Goal: Communication & Community: Share content

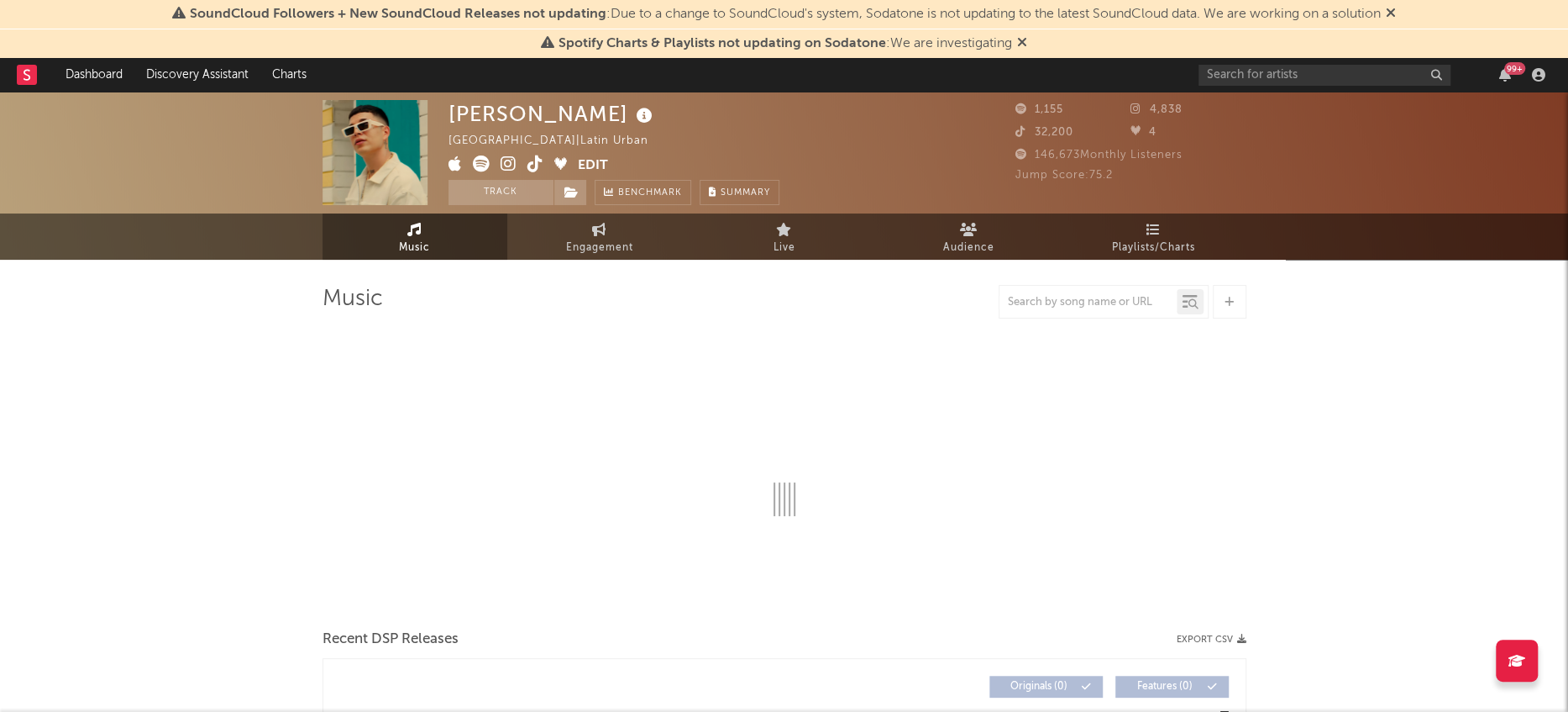
select select "6m"
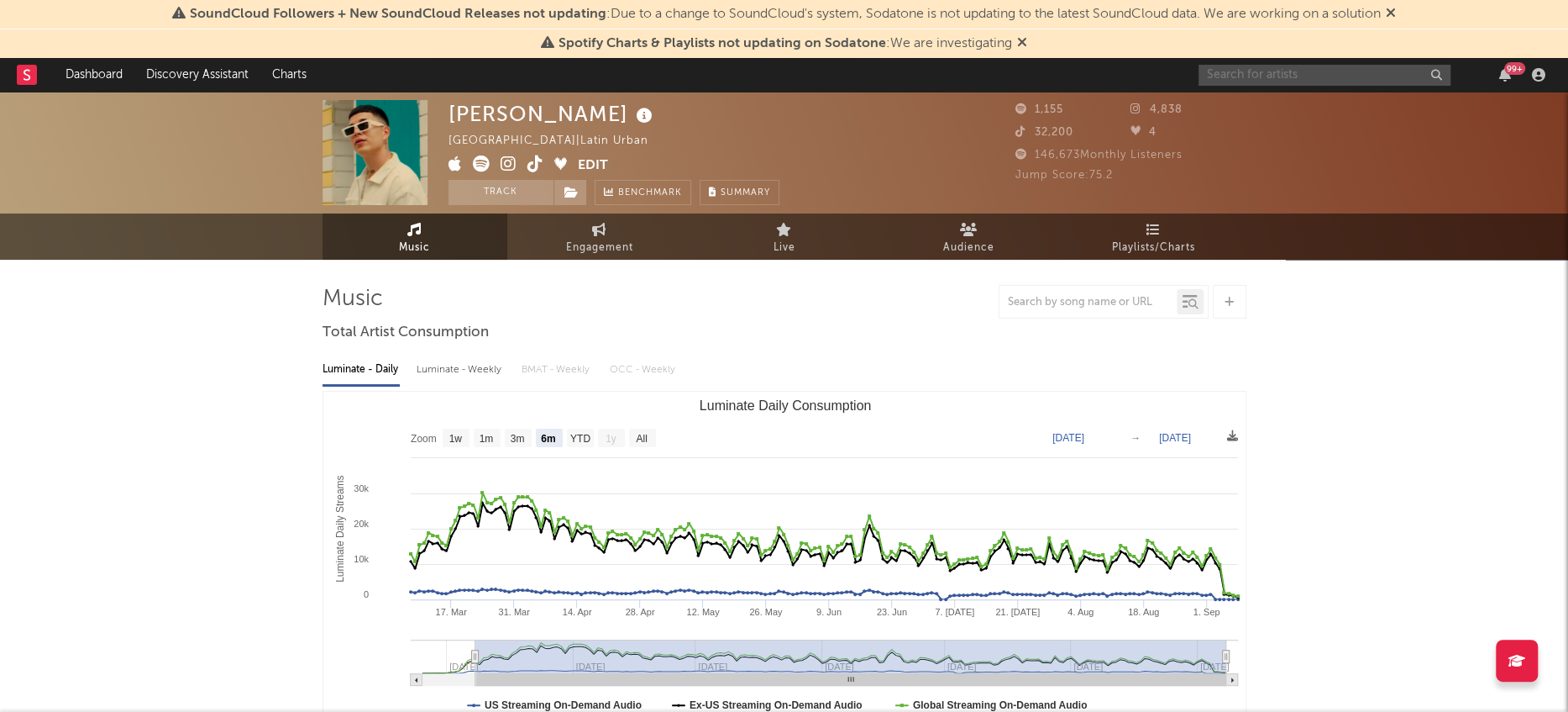
click at [1310, 76] on input "text" at bounding box center [1324, 76] width 252 height 21
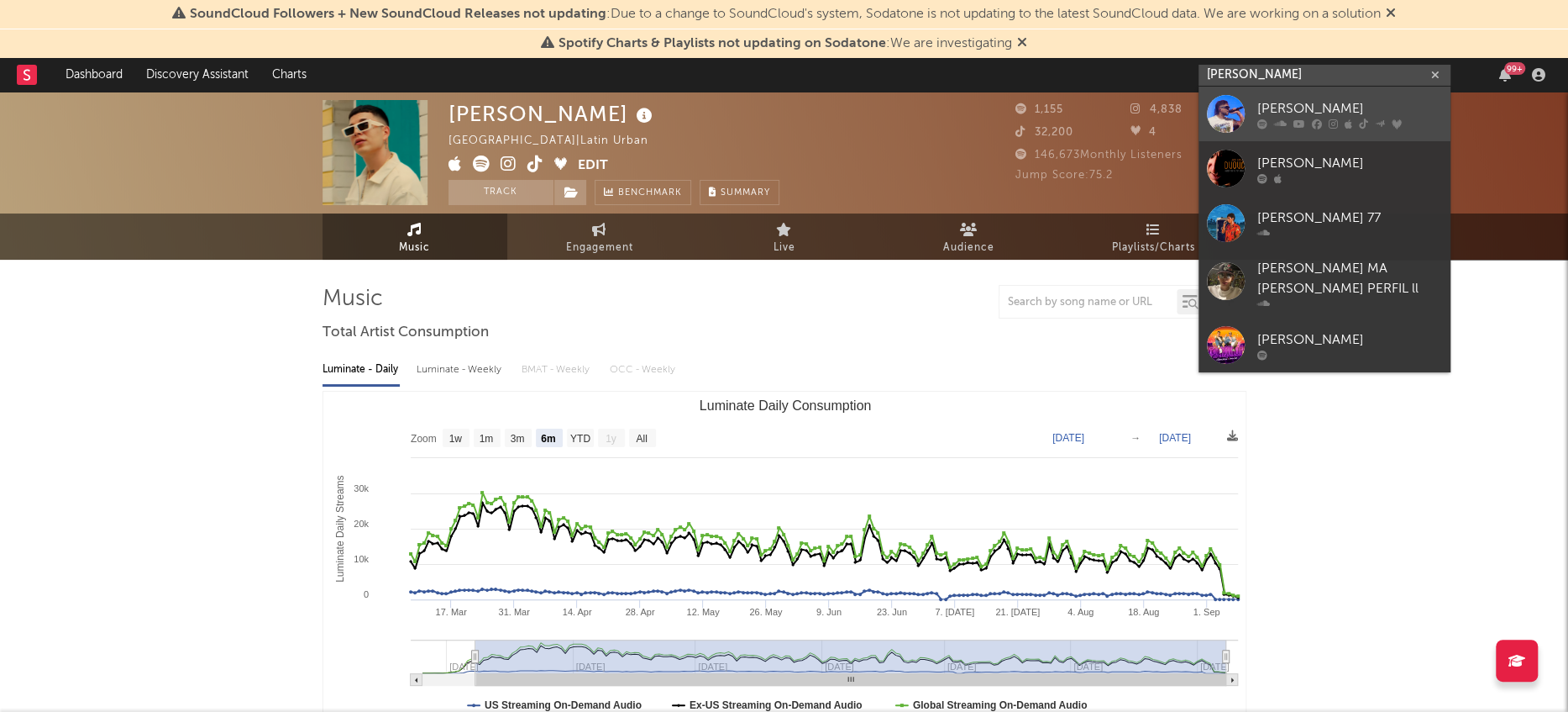
type input "[PERSON_NAME]"
click at [1217, 108] on div at bounding box center [1226, 113] width 38 height 38
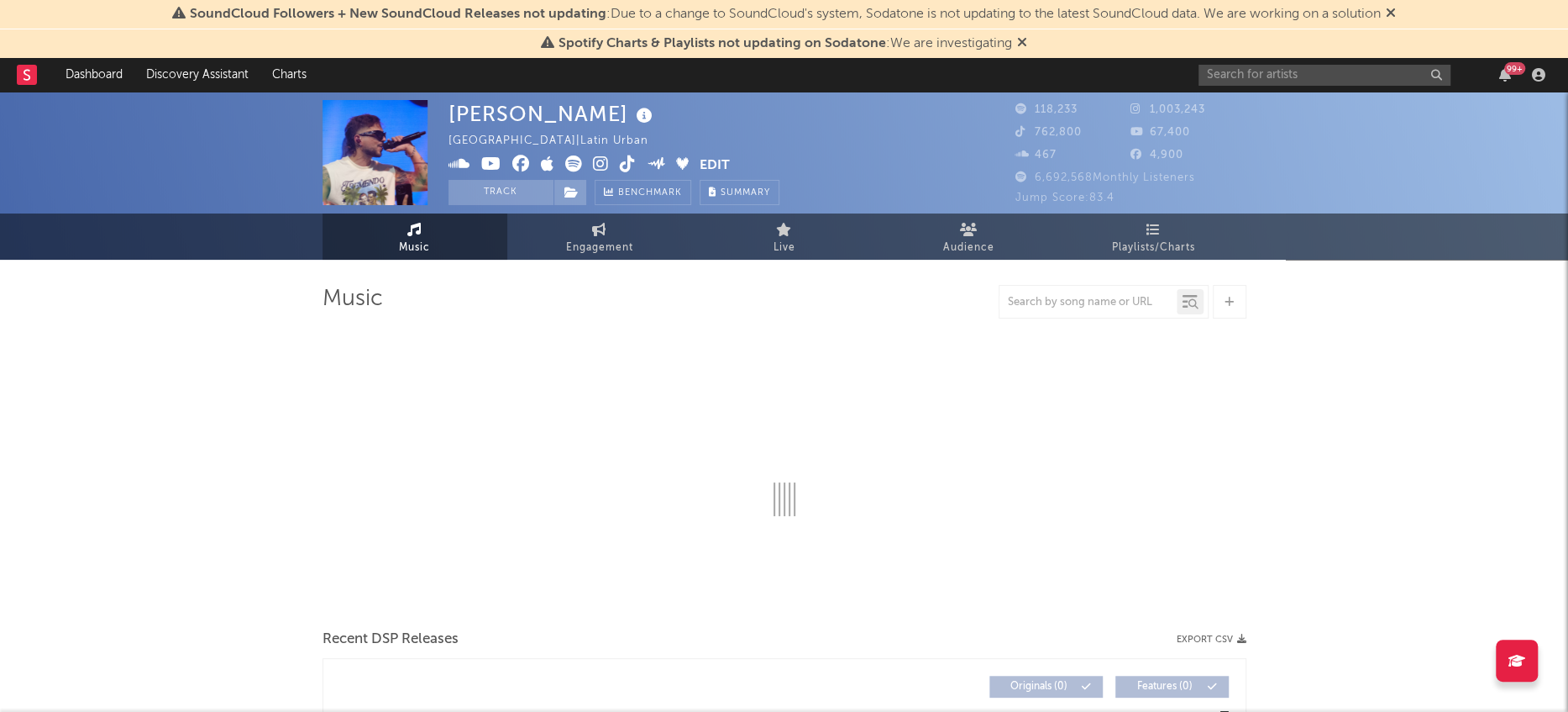
click at [1021, 43] on icon at bounding box center [1021, 41] width 10 height 13
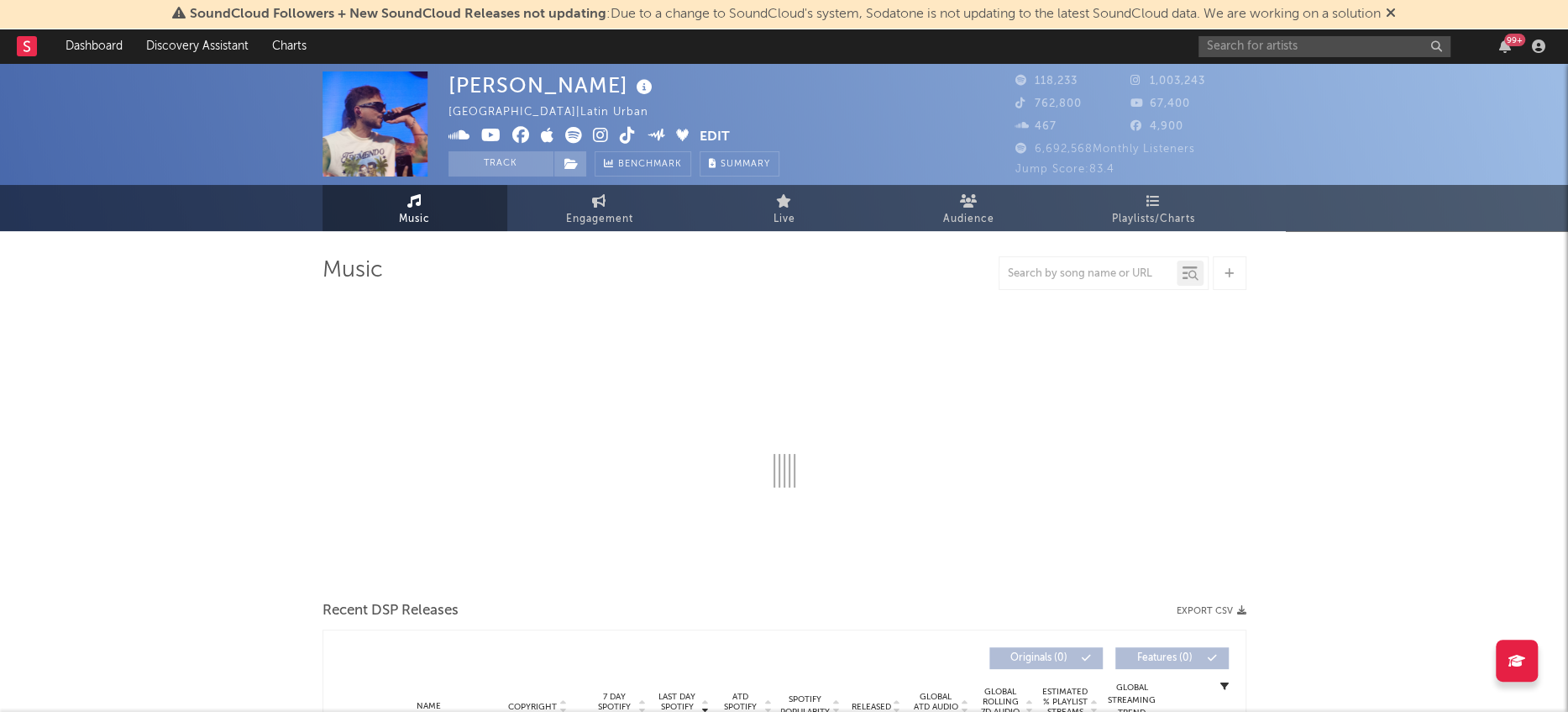
select select "6m"
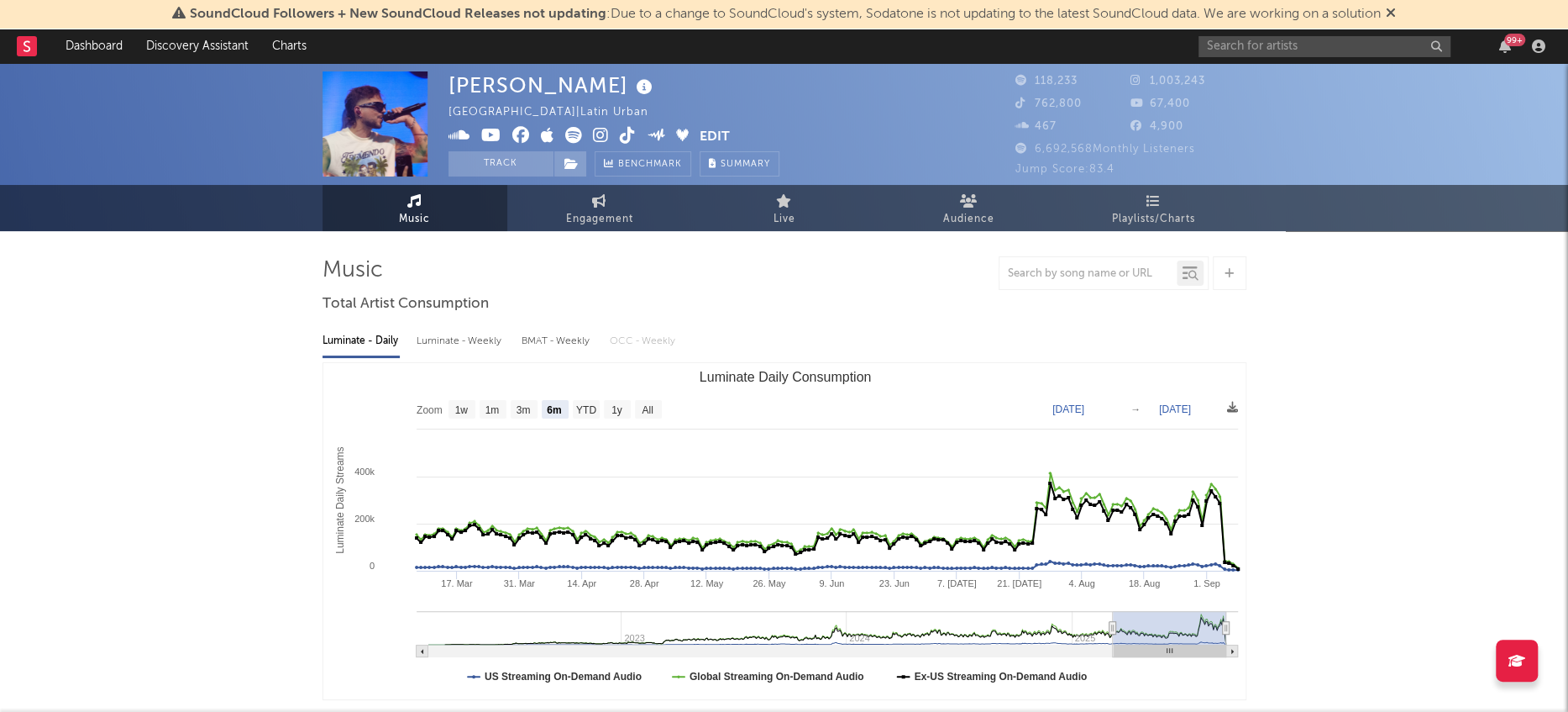
click at [1396, 11] on icon at bounding box center [1390, 12] width 10 height 13
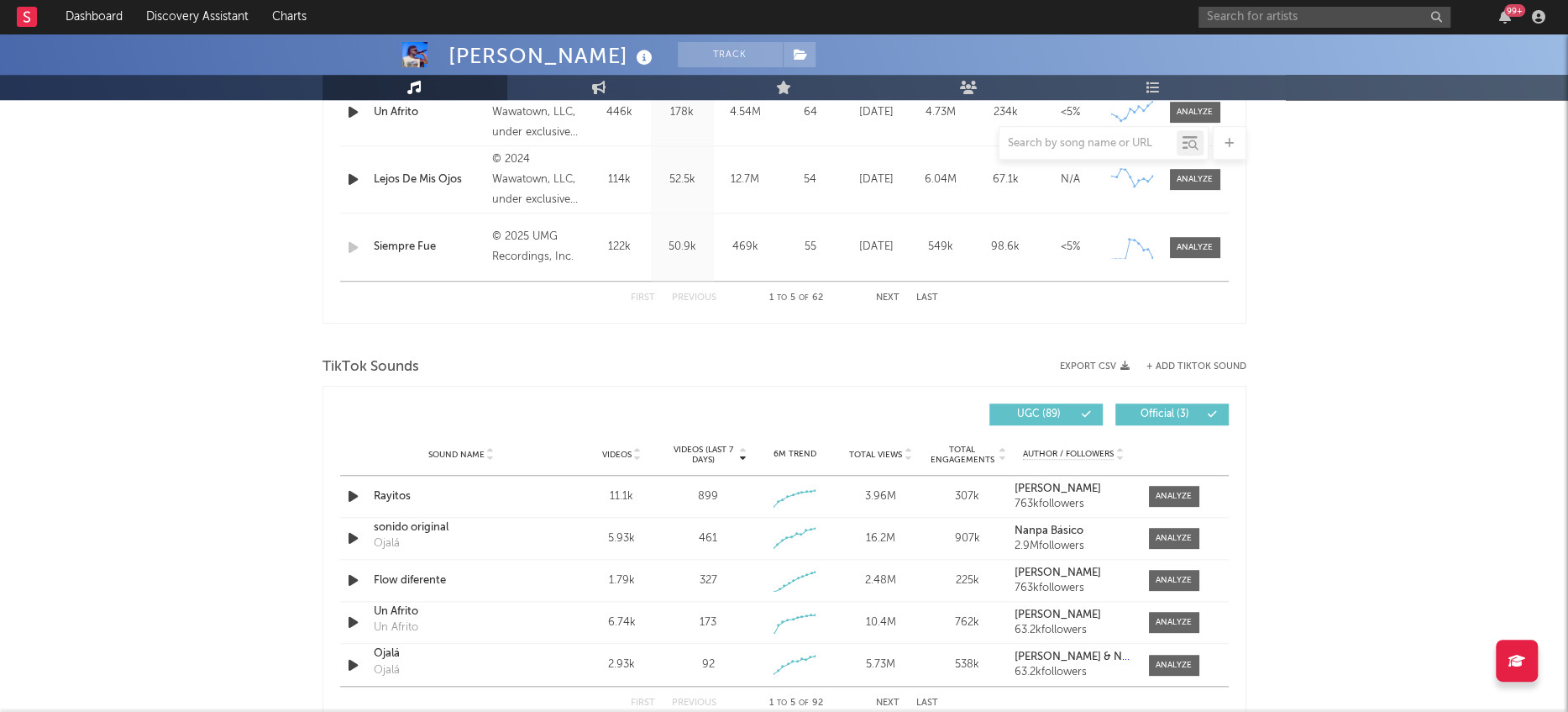
scroll to position [1025, 0]
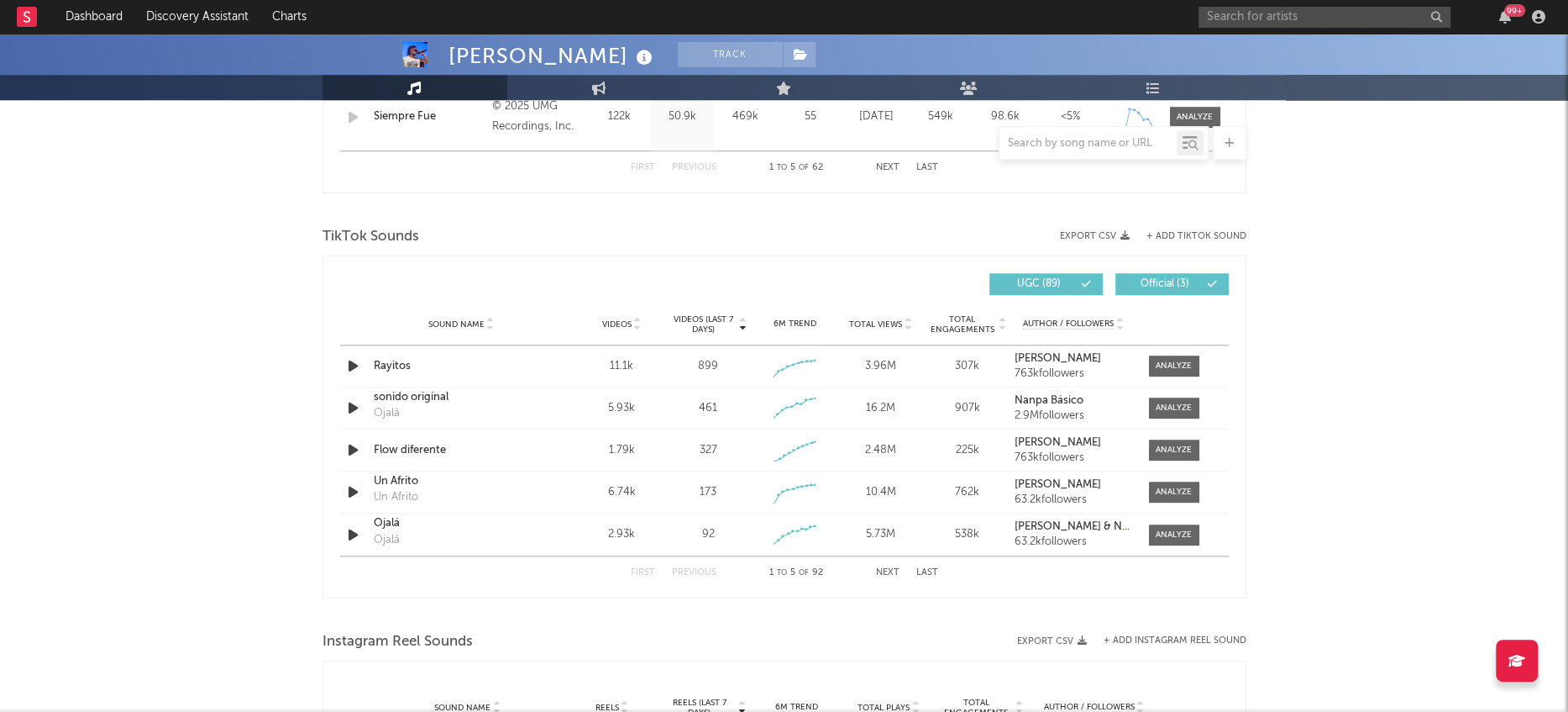
click at [1175, 235] on button "+ Add TikTok Sound" at bounding box center [1197, 236] width 100 height 10
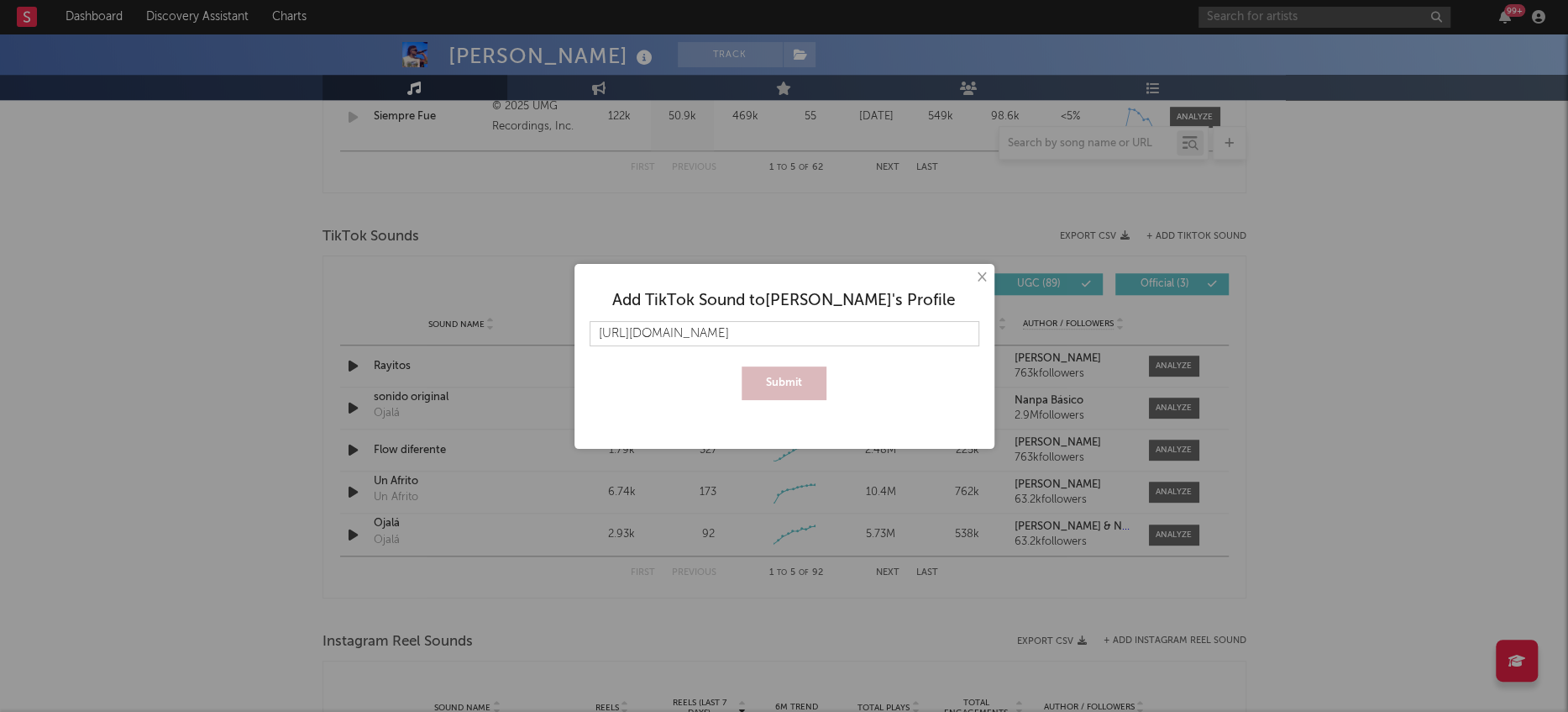
scroll to position [0, 106]
type input "[URL][DOMAIN_NAME]"
click at [784, 380] on button "Submit" at bounding box center [784, 383] width 85 height 33
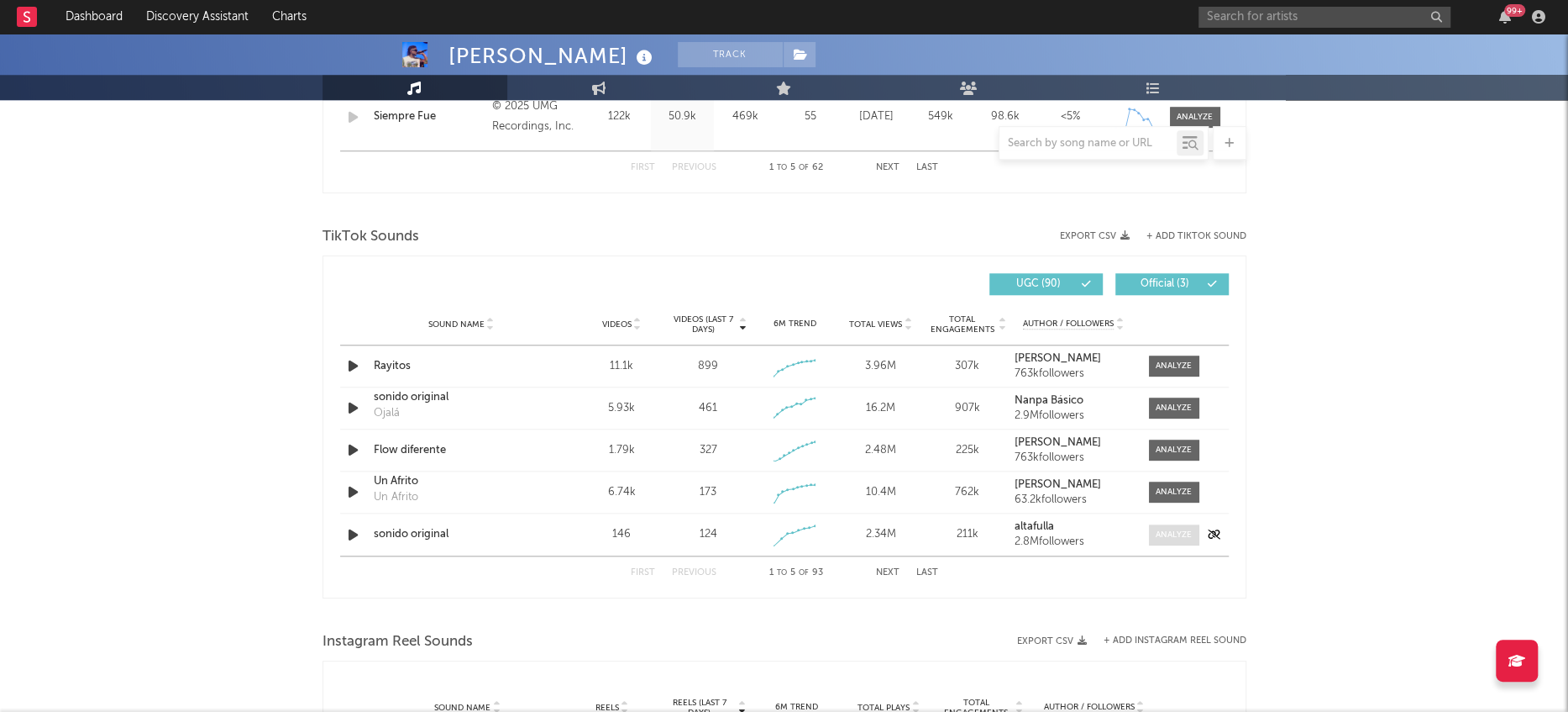
click at [1172, 536] on div at bounding box center [1173, 535] width 36 height 12
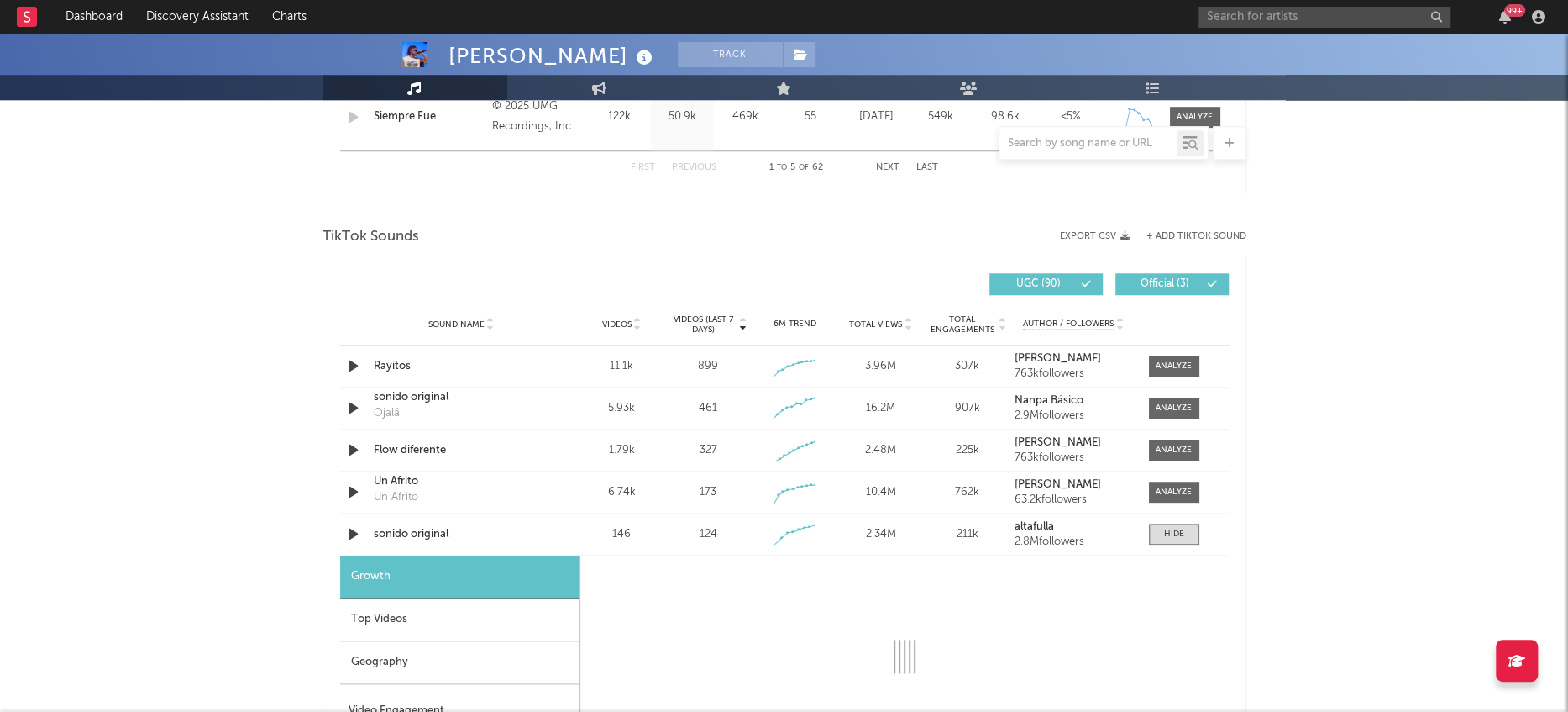
select select "1w"
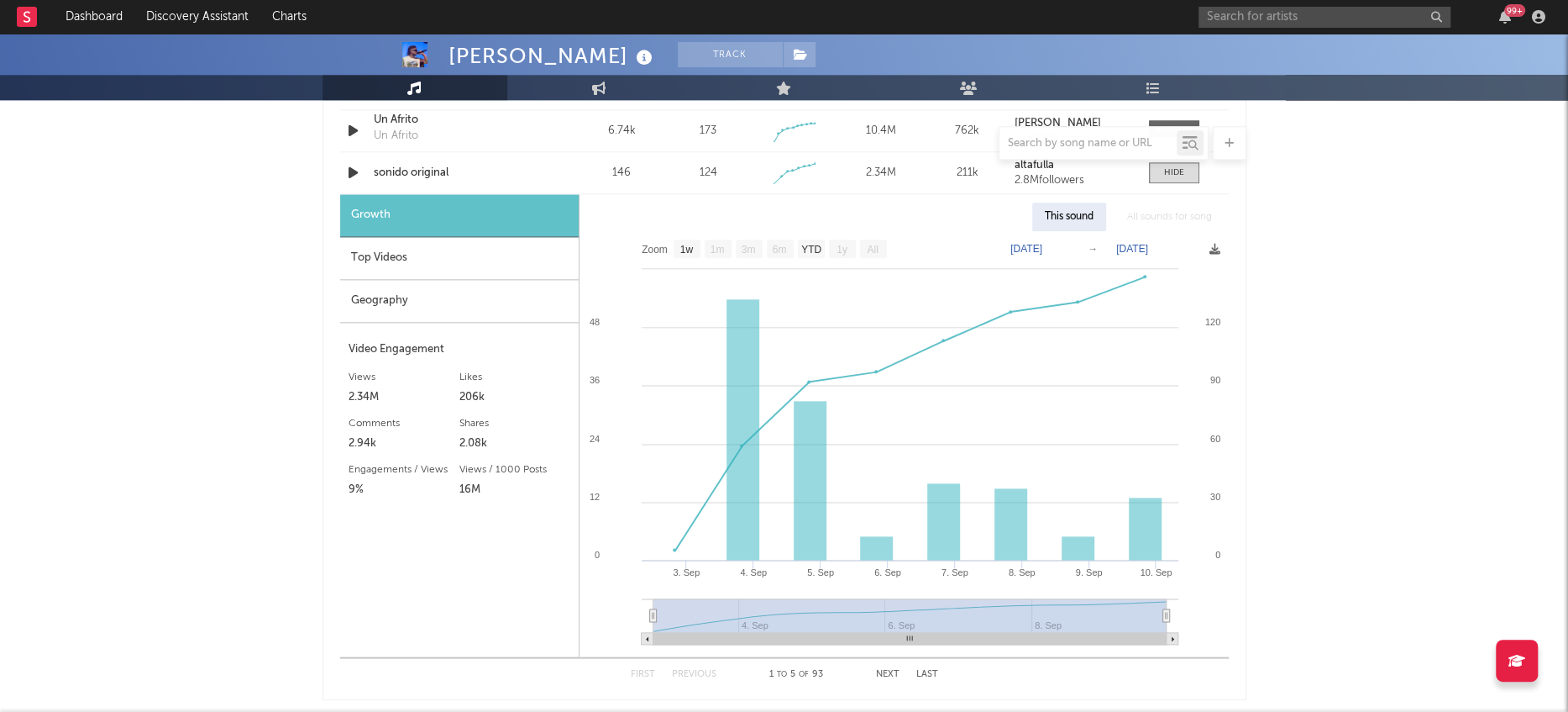
scroll to position [1395, 0]
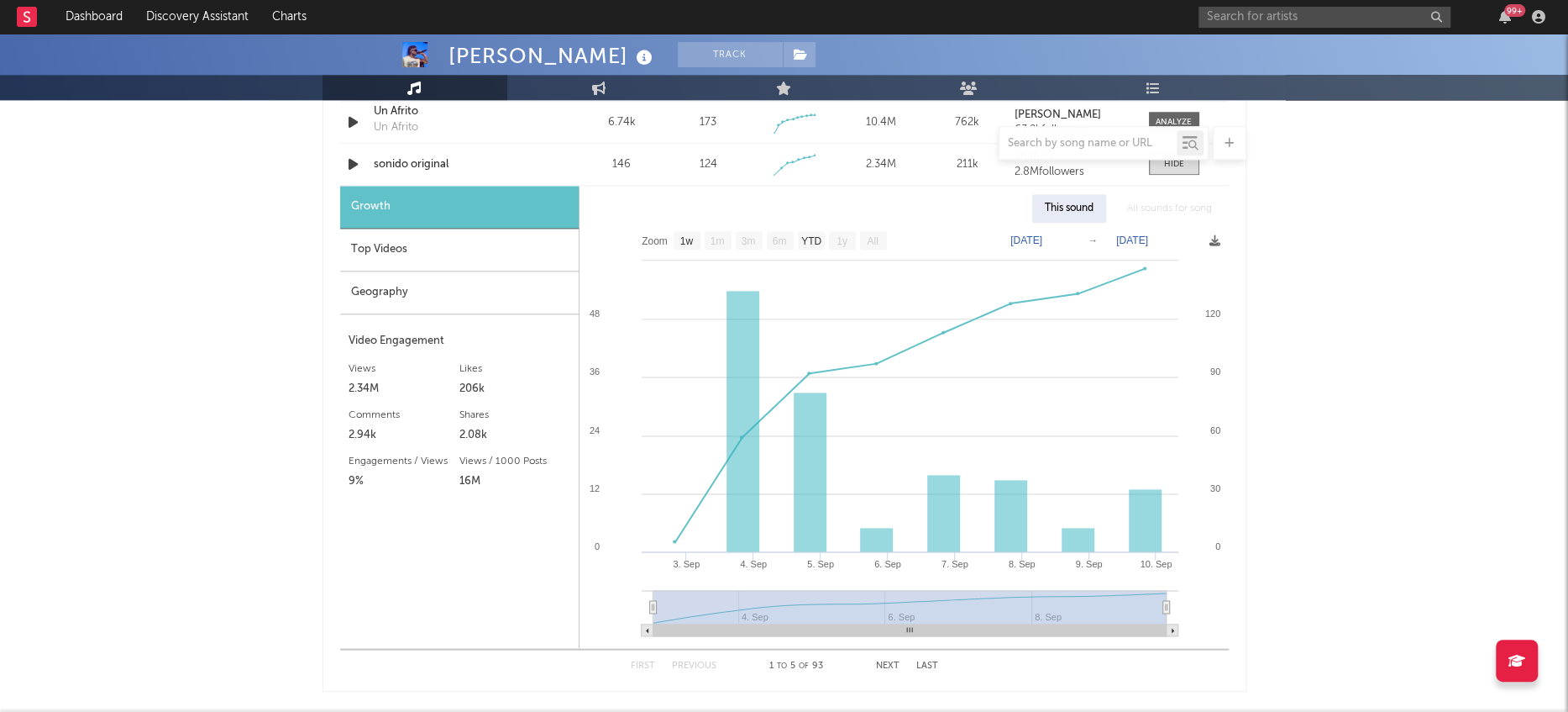
click at [434, 250] on div "Top Videos" at bounding box center [460, 249] width 239 height 43
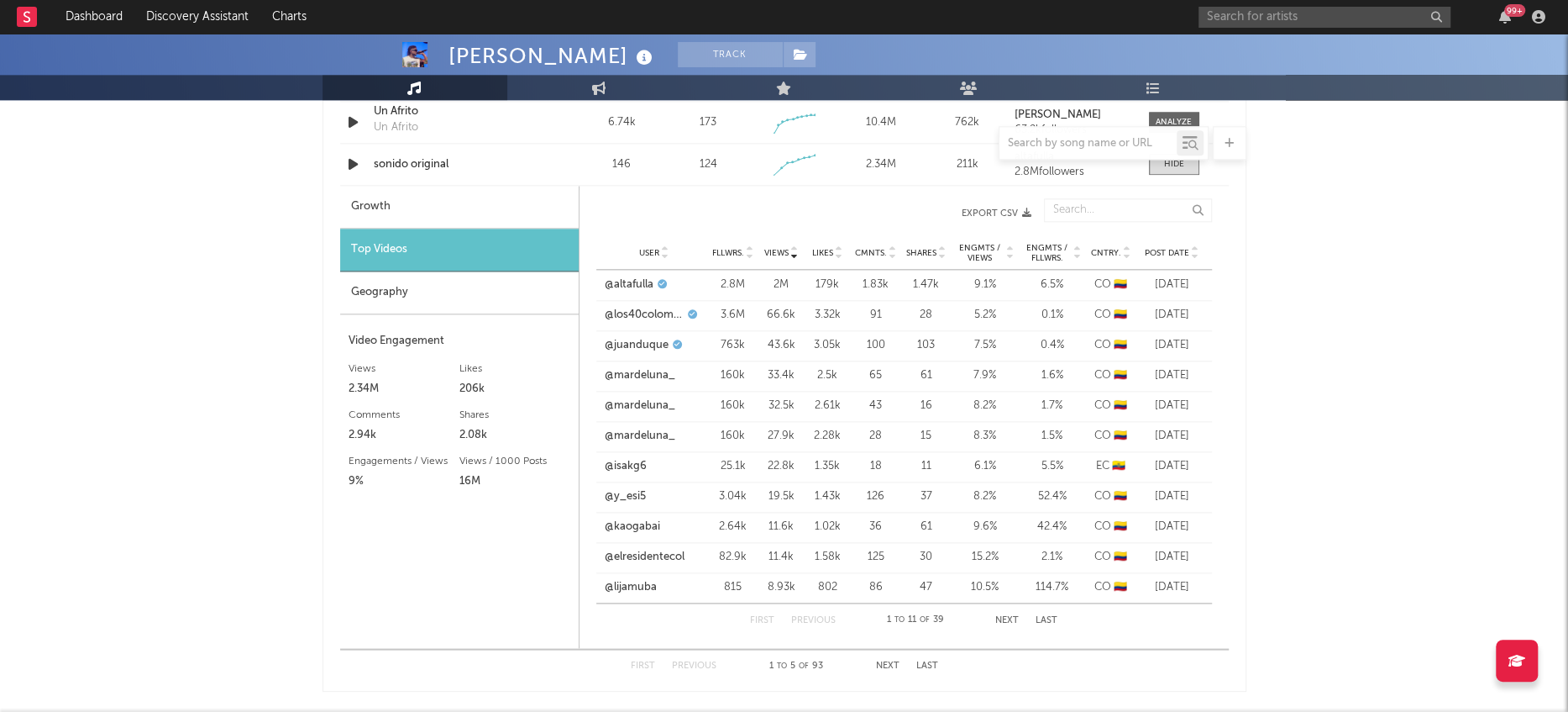
click at [436, 299] on div "Geography" at bounding box center [460, 292] width 239 height 43
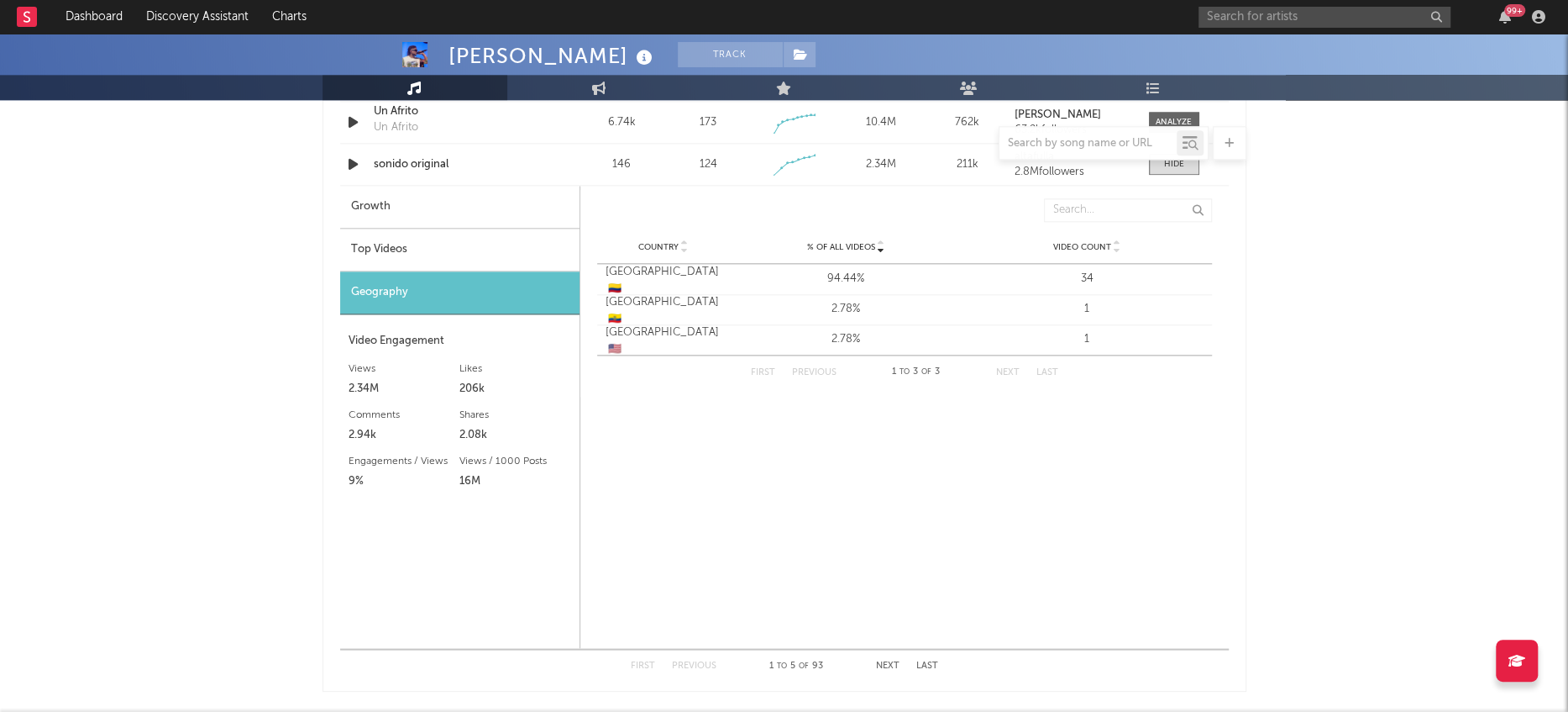
click at [419, 243] on div "Top Videos" at bounding box center [460, 249] width 240 height 43
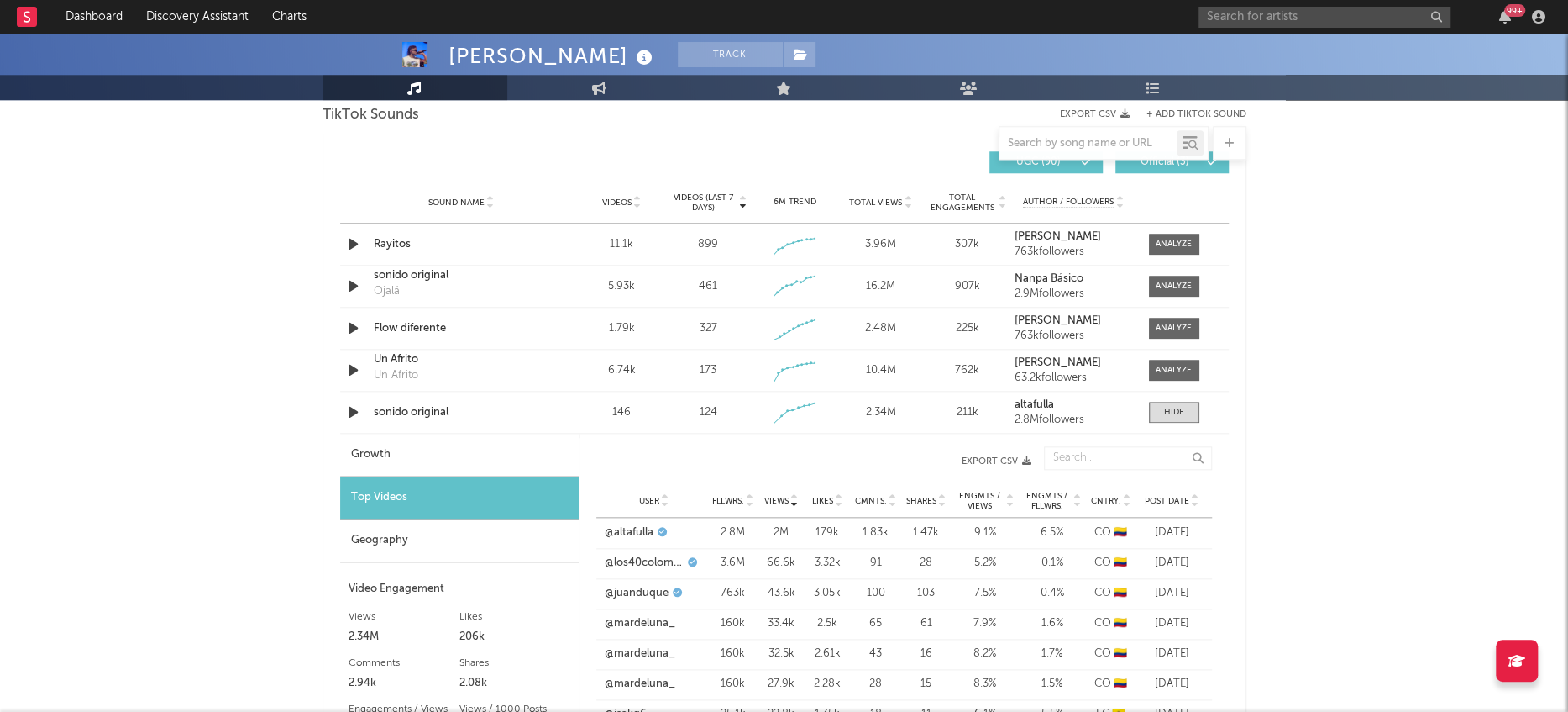
scroll to position [1143, 0]
